Goal: Task Accomplishment & Management: Use online tool/utility

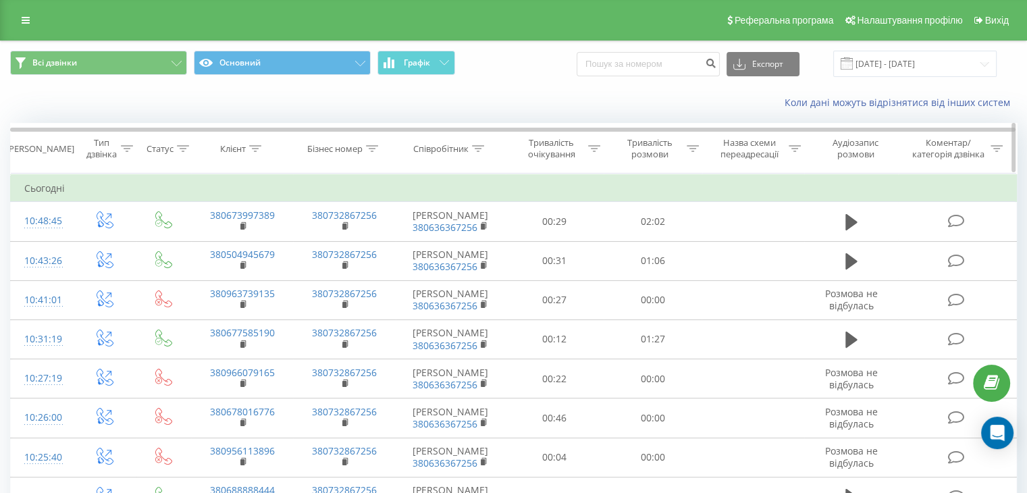
click at [695, 157] on div "Тривалість розмови" at bounding box center [657, 148] width 83 height 23
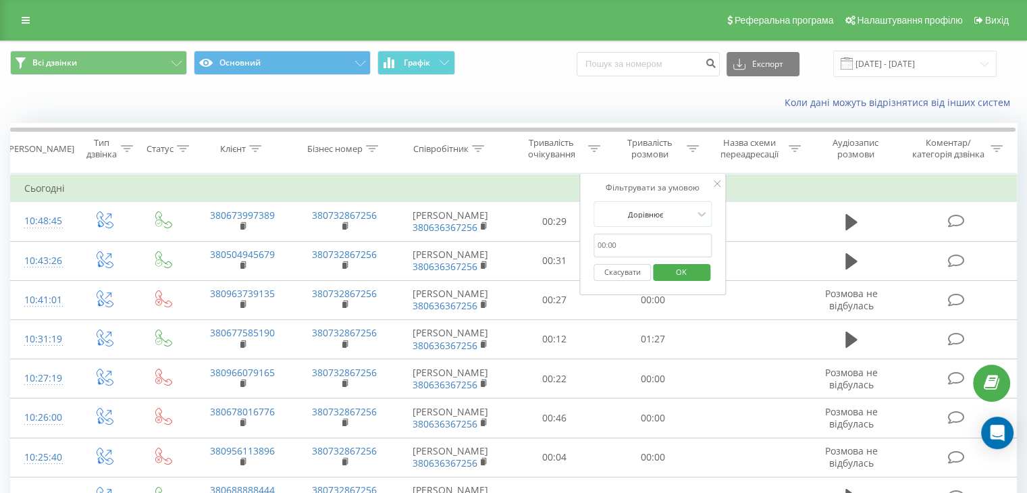
click at [651, 240] on input "text" at bounding box center [652, 246] width 119 height 24
type input "59"
click at [669, 222] on div "Дорівнює" at bounding box center [645, 214] width 99 height 20
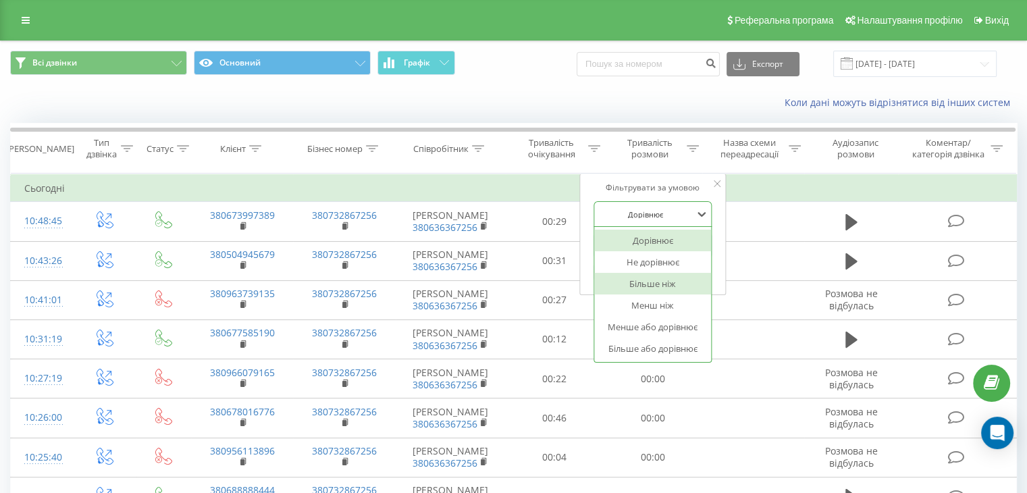
click at [663, 289] on div "Більше ніж" at bounding box center [652, 284] width 117 height 22
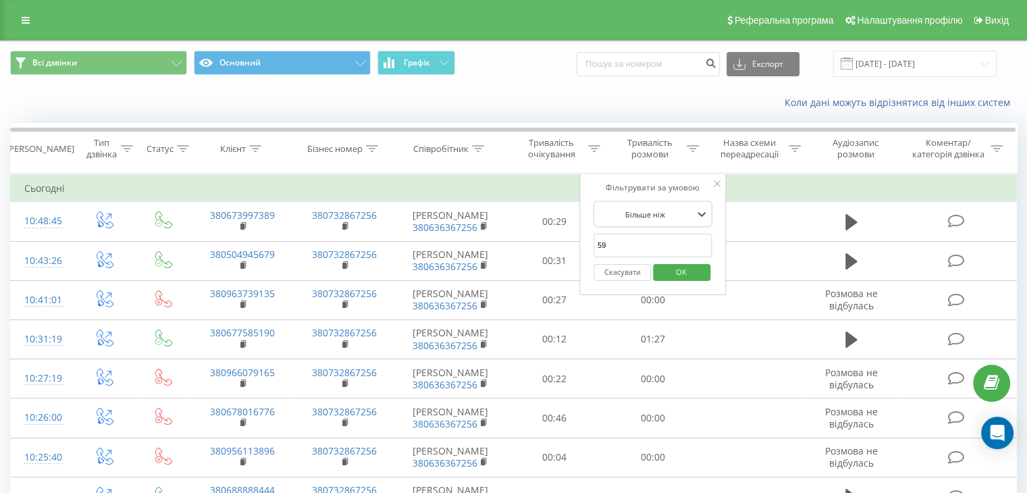
click at [687, 271] on span "OK" at bounding box center [681, 271] width 38 height 21
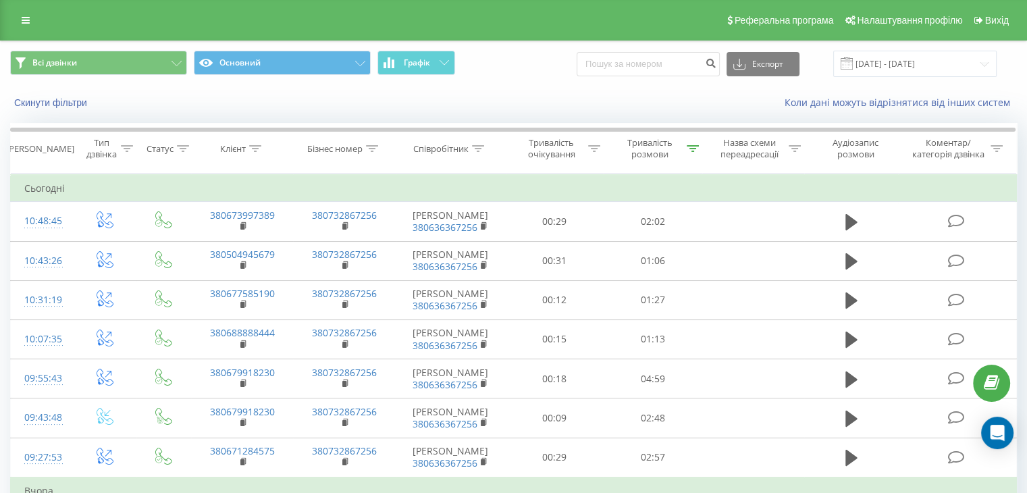
click at [14, 5] on div "Реферальна програма Налаштування профілю Вихід" at bounding box center [513, 20] width 1027 height 41
click at [19, 12] on link at bounding box center [26, 20] width 24 height 19
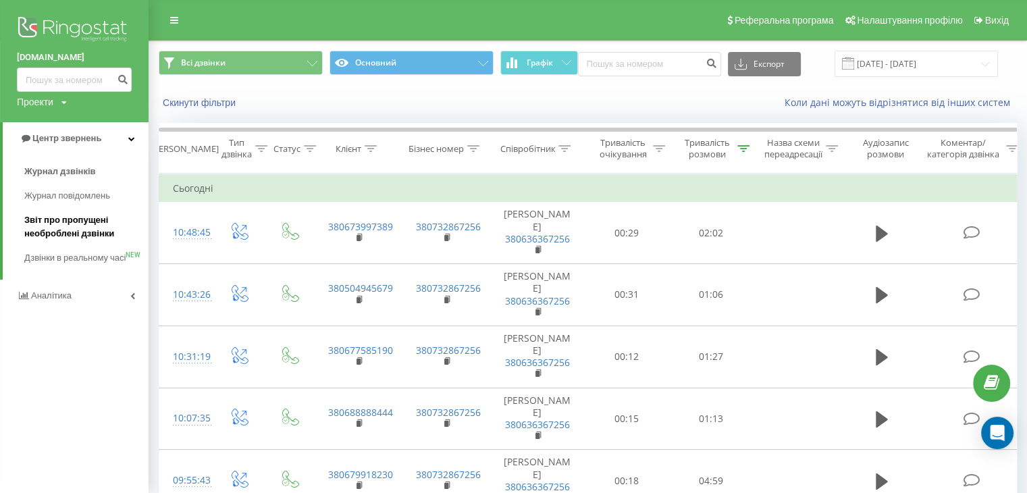
click at [76, 223] on span "Звіт про пропущені необроблені дзвінки" at bounding box center [82, 226] width 117 height 27
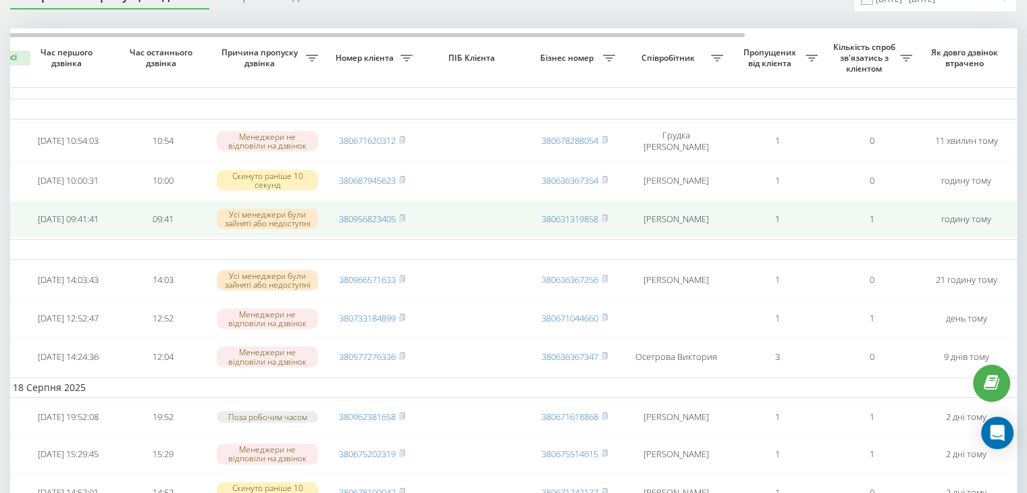
scroll to position [72, 0]
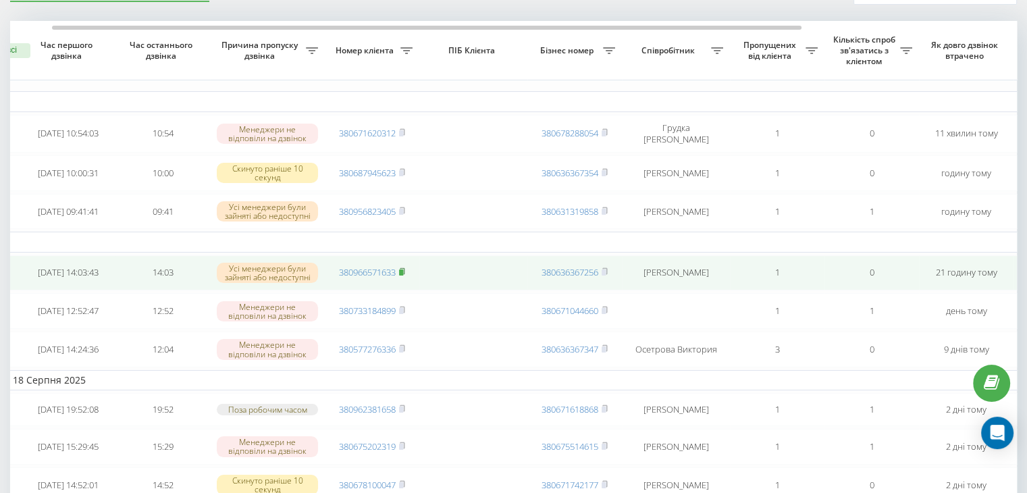
click at [402, 273] on rect at bounding box center [401, 272] width 4 height 6
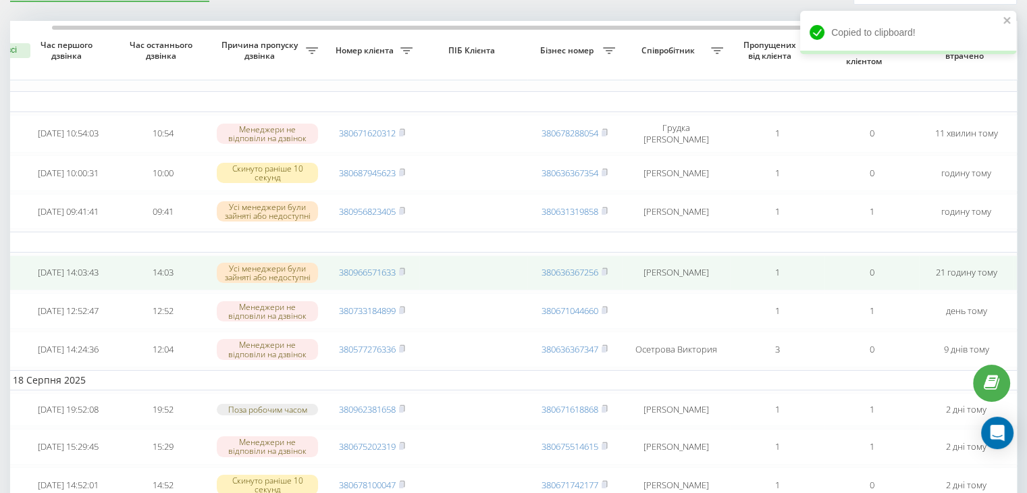
click at [400, 278] on span "380966571633" at bounding box center [372, 272] width 66 height 12
click at [403, 275] on rect at bounding box center [401, 272] width 4 height 6
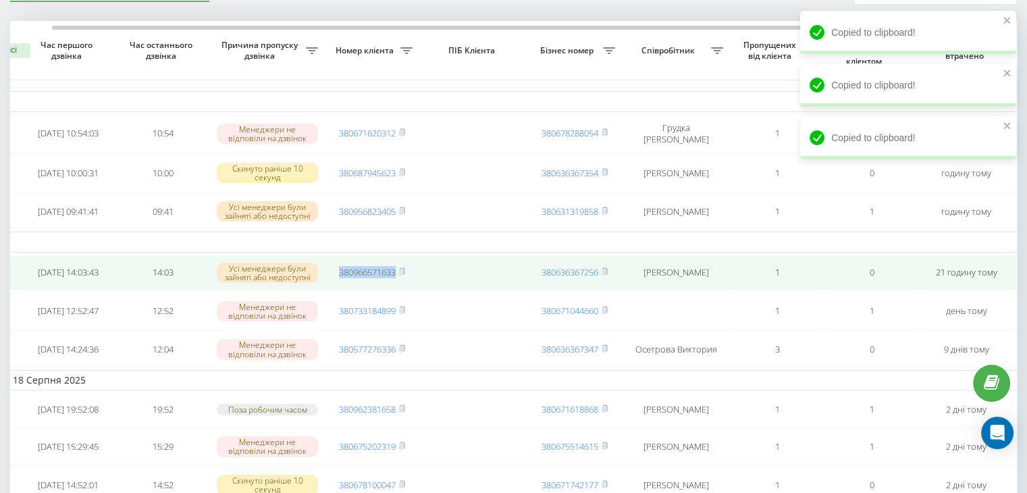
drag, startPoint x: 404, startPoint y: 275, endPoint x: 379, endPoint y: 275, distance: 25.0
click at [379, 275] on span "380966571633" at bounding box center [372, 272] width 66 height 12
copy span "380966571633"
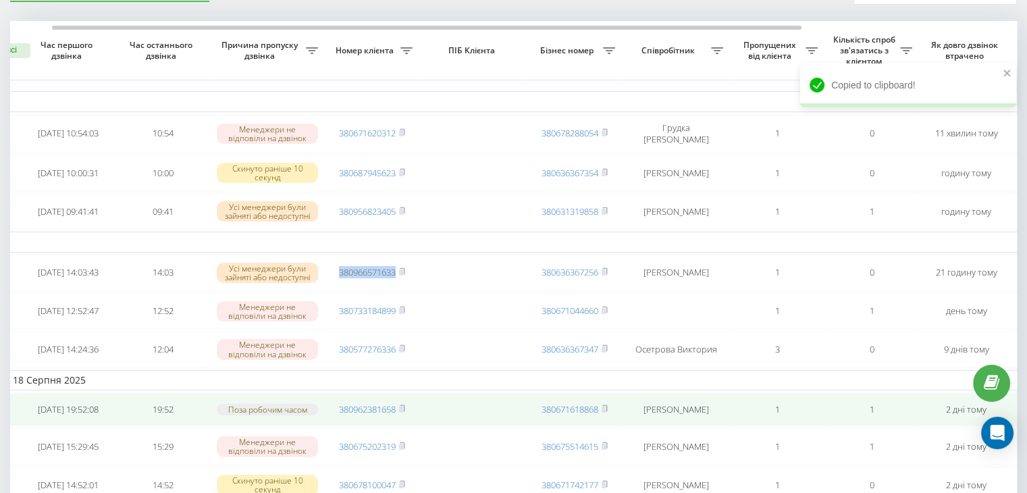
scroll to position [0, 343]
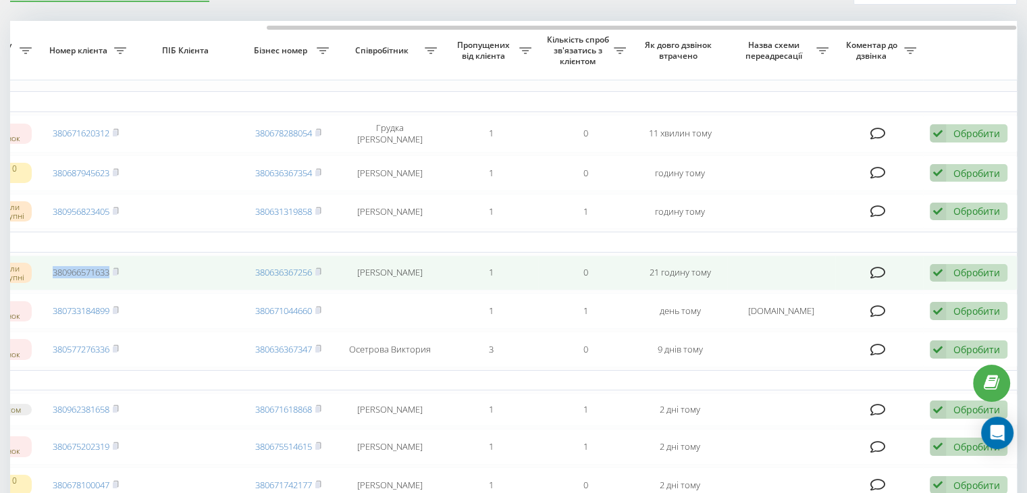
click at [965, 275] on div "Обробити" at bounding box center [976, 272] width 47 height 13
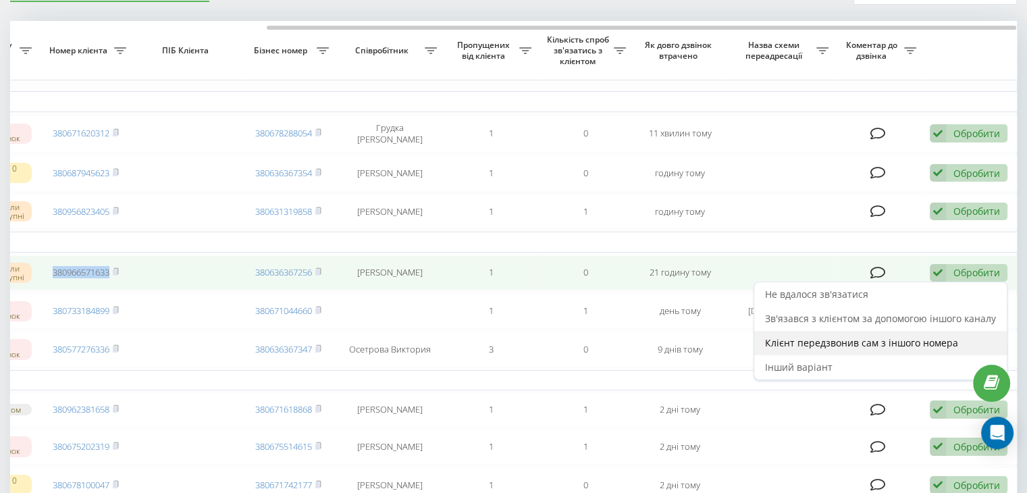
click at [885, 346] on span "Клієнт передзвонив сам з іншого номера" at bounding box center [861, 342] width 193 height 13
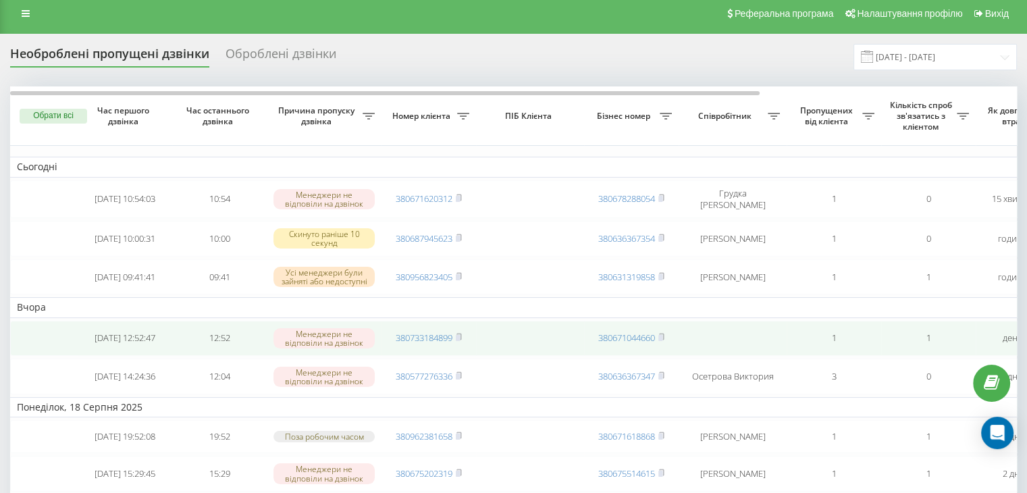
scroll to position [0, 0]
